Goal: Information Seeking & Learning: Check status

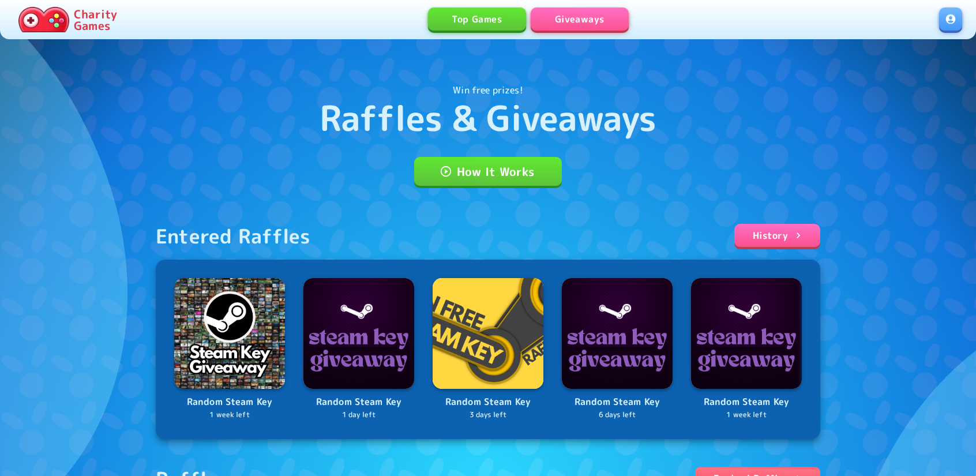
click at [950, 23] on link at bounding box center [950, 19] width 23 height 23
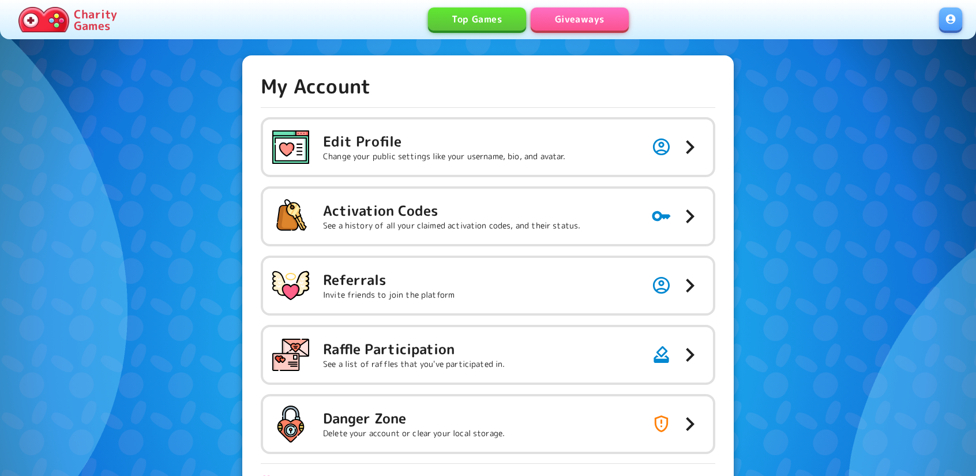
click at [949, 12] on link at bounding box center [950, 19] width 23 height 23
click at [568, 18] on link "Giveaways" at bounding box center [580, 19] width 98 height 23
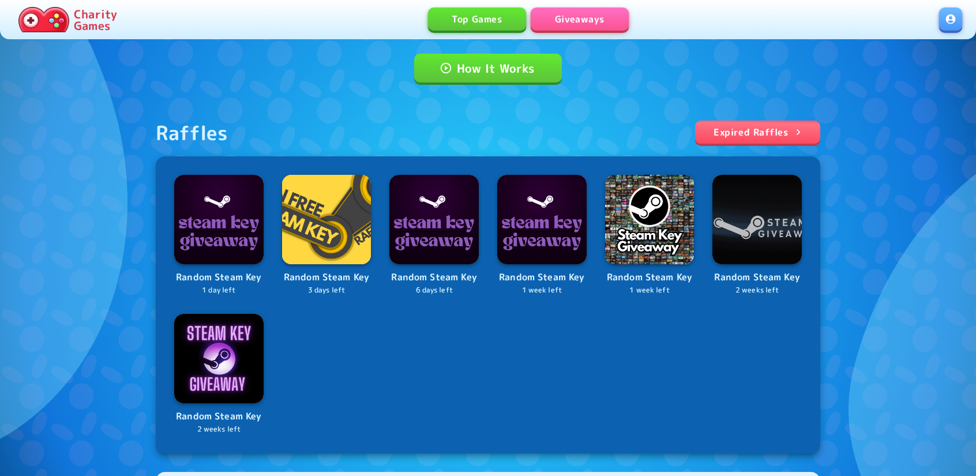
scroll to position [115, 0]
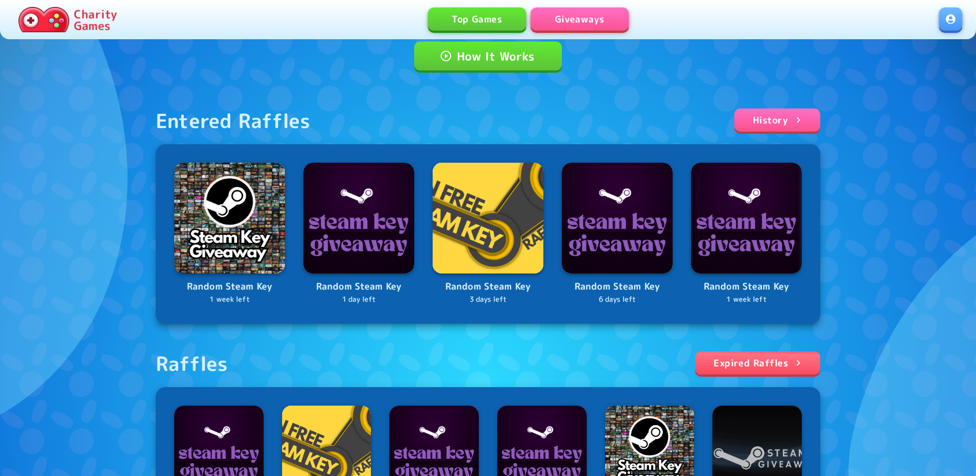
click at [748, 128] on div "Entered Raffles History Random Steam Key 1 week left Random Steam Key 1 day lef…" at bounding box center [488, 395] width 665 height 575
click at [794, 348] on div "Entered Raffles History Random Steam Key 1 week left Random Steam Key 1 day lef…" at bounding box center [488, 395] width 665 height 575
click at [800, 360] on icon at bounding box center [799, 363] width 12 height 12
click at [811, 123] on link "History" at bounding box center [778, 119] width 86 height 23
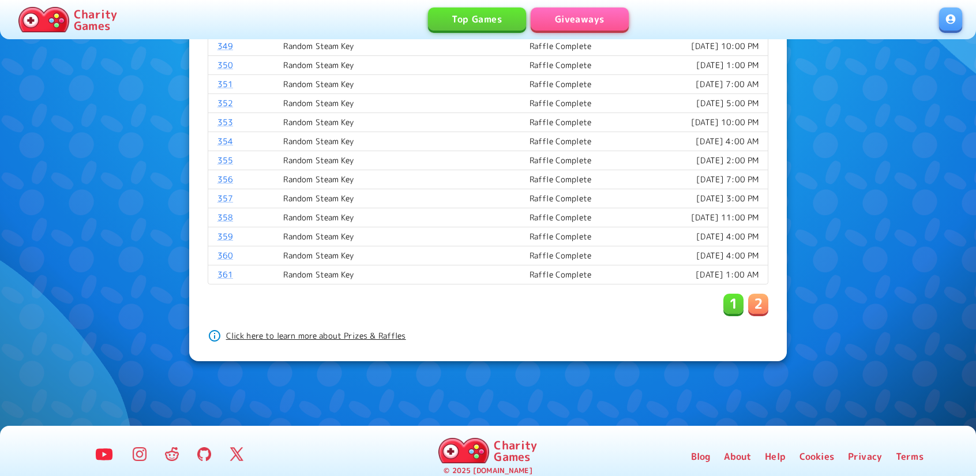
click at [757, 295] on p "2" at bounding box center [758, 303] width 9 height 18
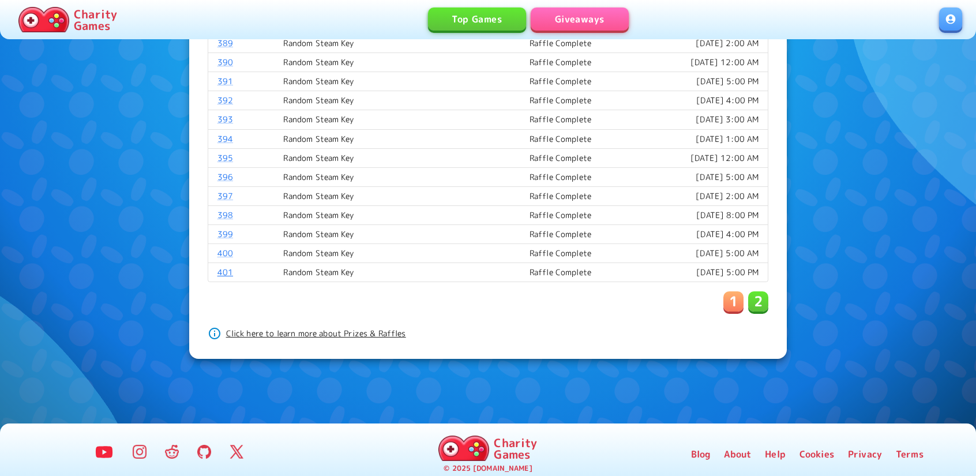
click at [224, 267] on link "401" at bounding box center [226, 272] width 16 height 11
click at [225, 248] on link "400" at bounding box center [226, 253] width 16 height 11
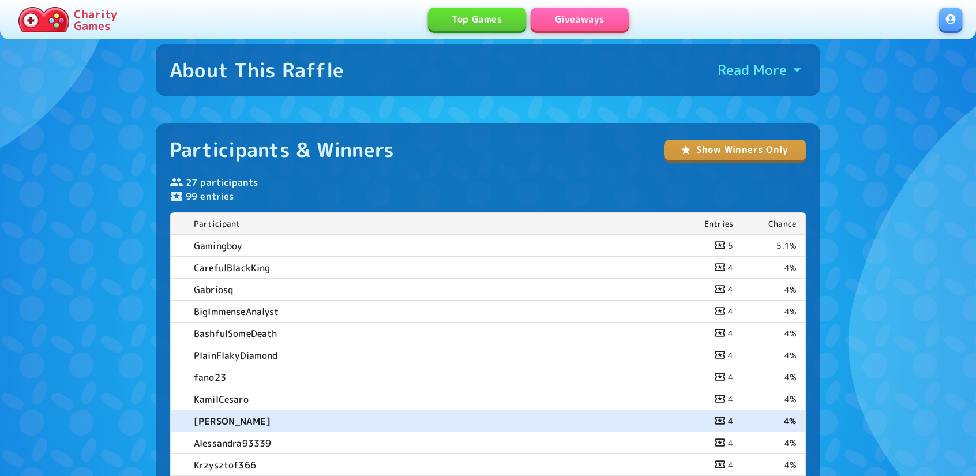
scroll to position [593, 0]
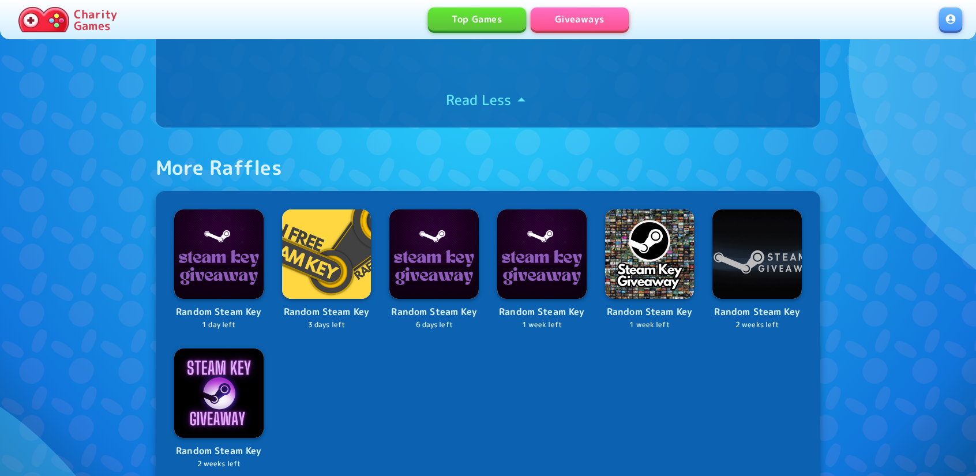
scroll to position [635, 0]
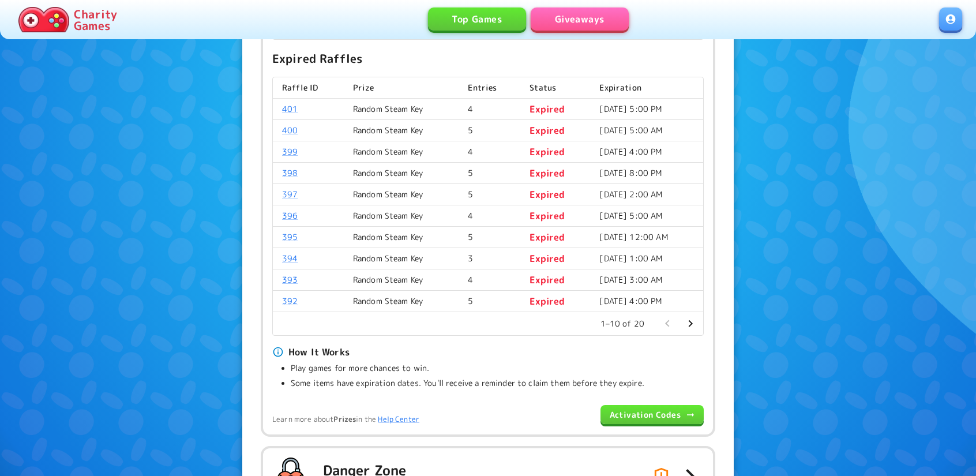
scroll to position [462, 0]
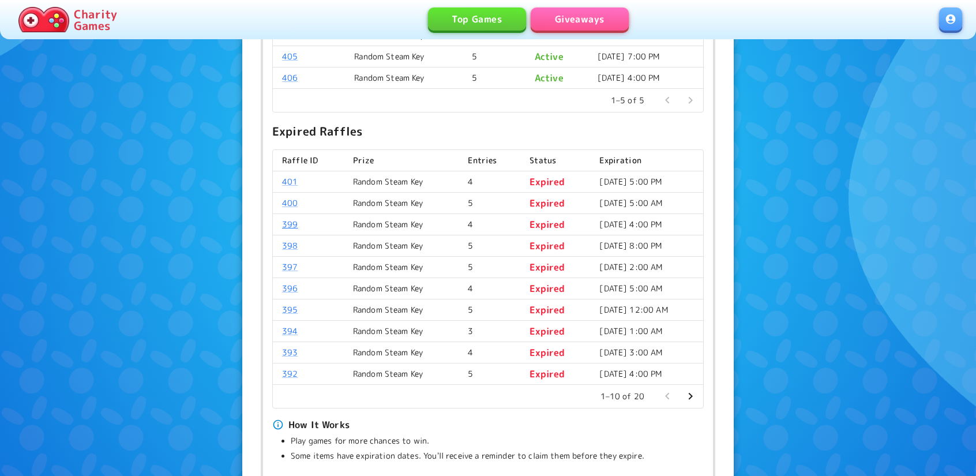
click at [292, 223] on link "399" at bounding box center [290, 224] width 16 height 11
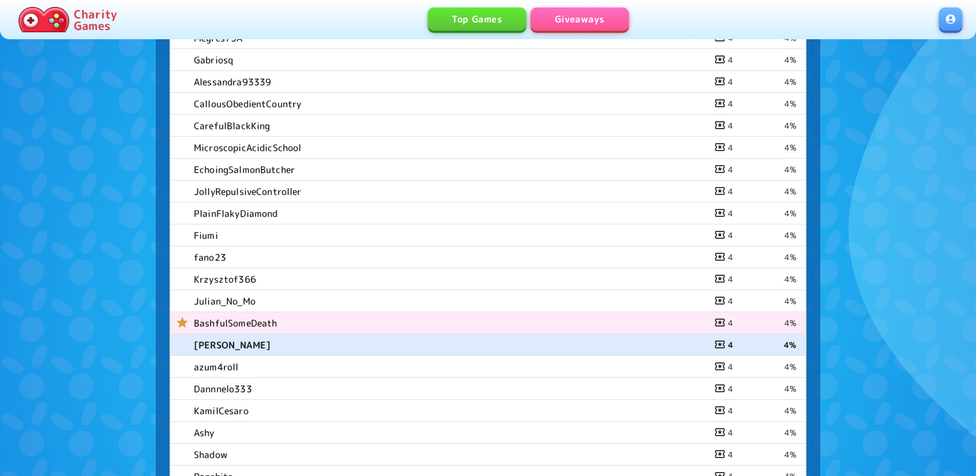
scroll to position [577, 0]
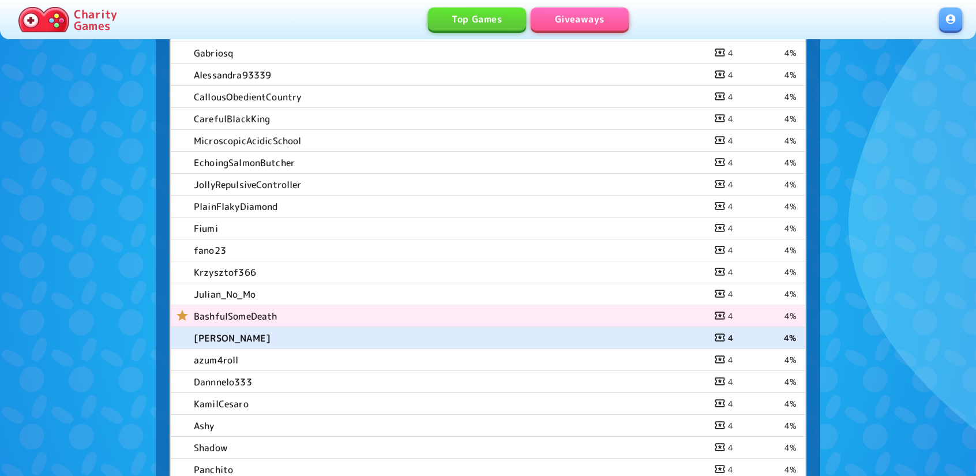
click at [582, 24] on link "Giveaways" at bounding box center [580, 19] width 98 height 23
